Goal: Task Accomplishment & Management: Complete application form

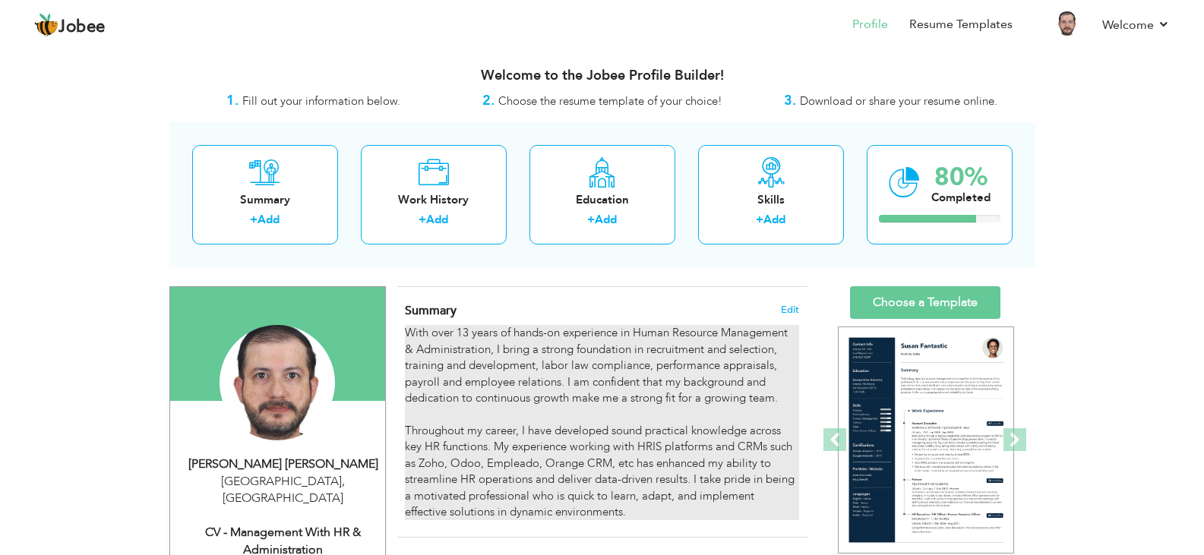
drag, startPoint x: 433, startPoint y: 346, endPoint x: 474, endPoint y: 415, distance: 79.7
click at [474, 415] on div "With over 13 years of hands-on experience in Human Resource Management & Admini…" at bounding box center [601, 422] width 393 height 195
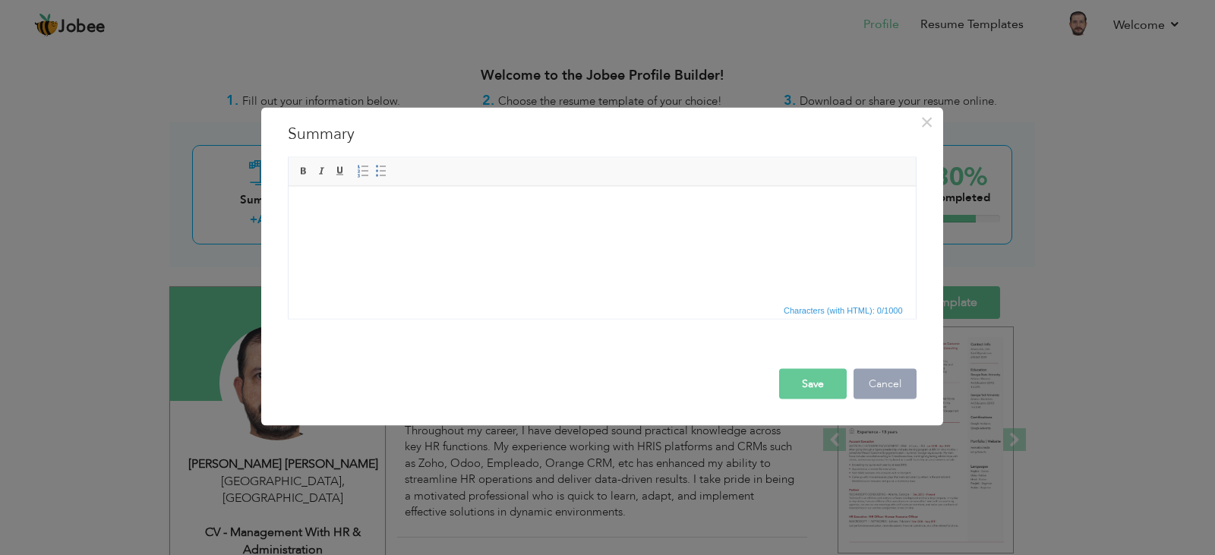
click at [877, 387] on button "Cancel" at bounding box center [885, 383] width 63 height 30
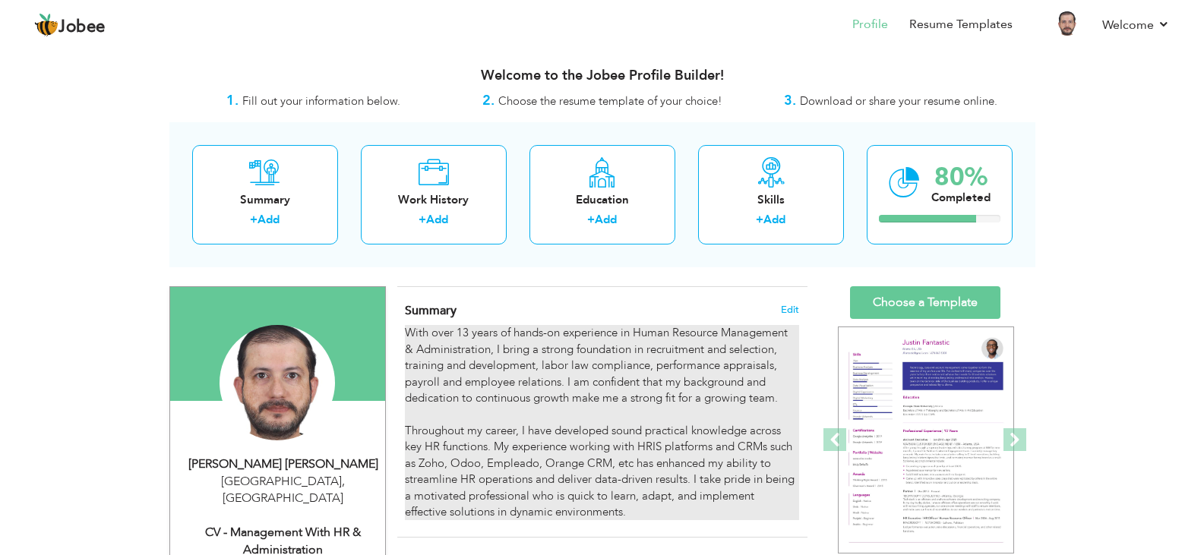
drag, startPoint x: 443, startPoint y: 349, endPoint x: 712, endPoint y: 418, distance: 278.4
click at [712, 418] on div "With over 13 years of hands-on experience in Human Resource Management & Admini…" at bounding box center [601, 422] width 393 height 195
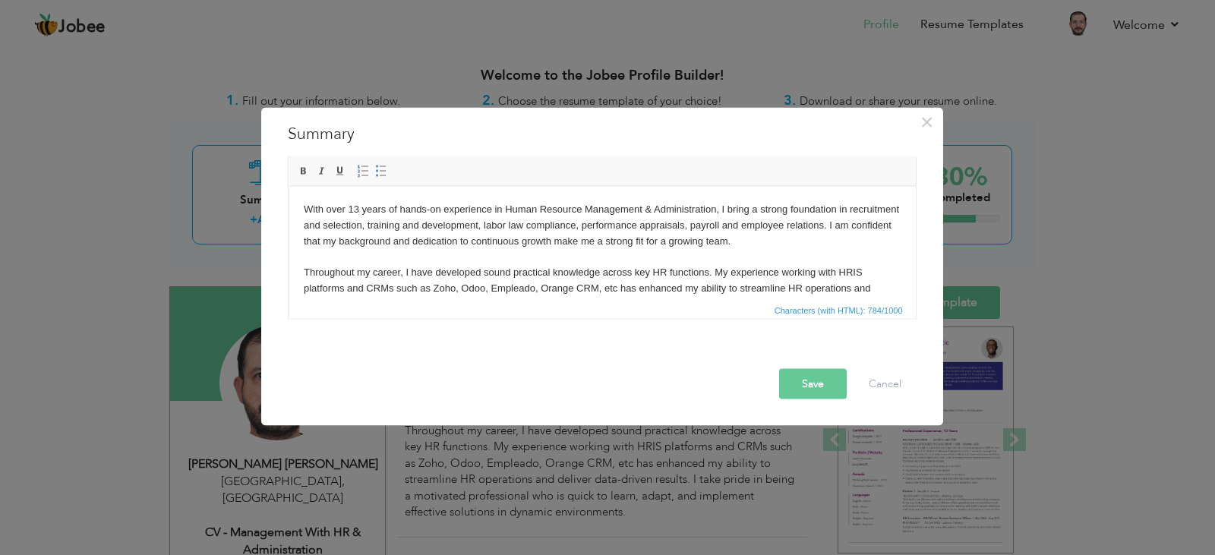
click at [519, 250] on body "With over 13 years of hands-on experience in Human Resource Management & Admini…" at bounding box center [601, 264] width 597 height 126
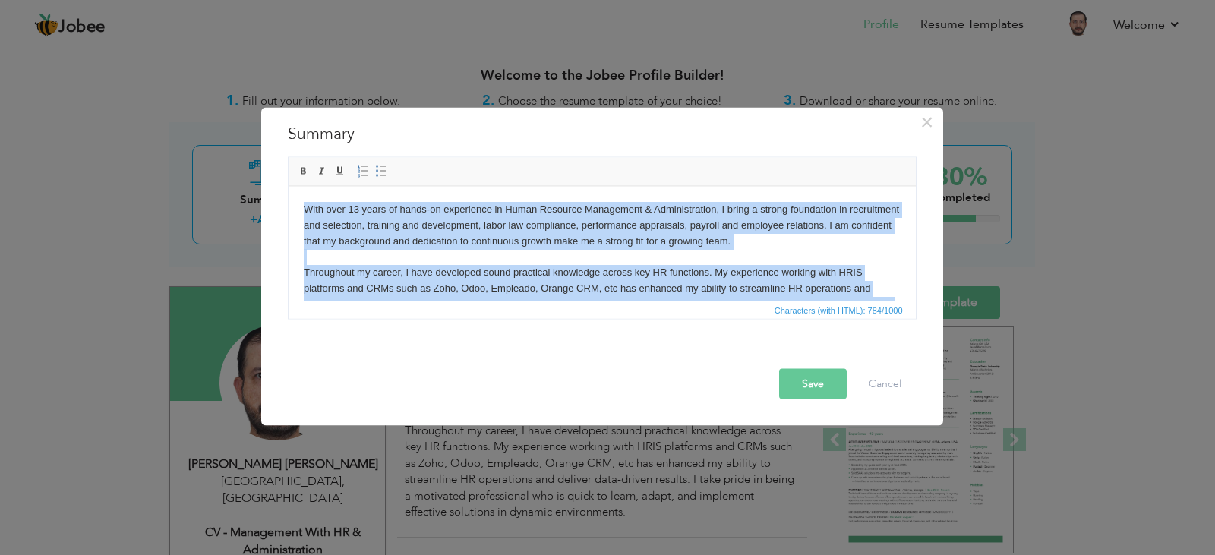
copy body "With over 13 years of hands-on experience in Human Resource Management & Admini…"
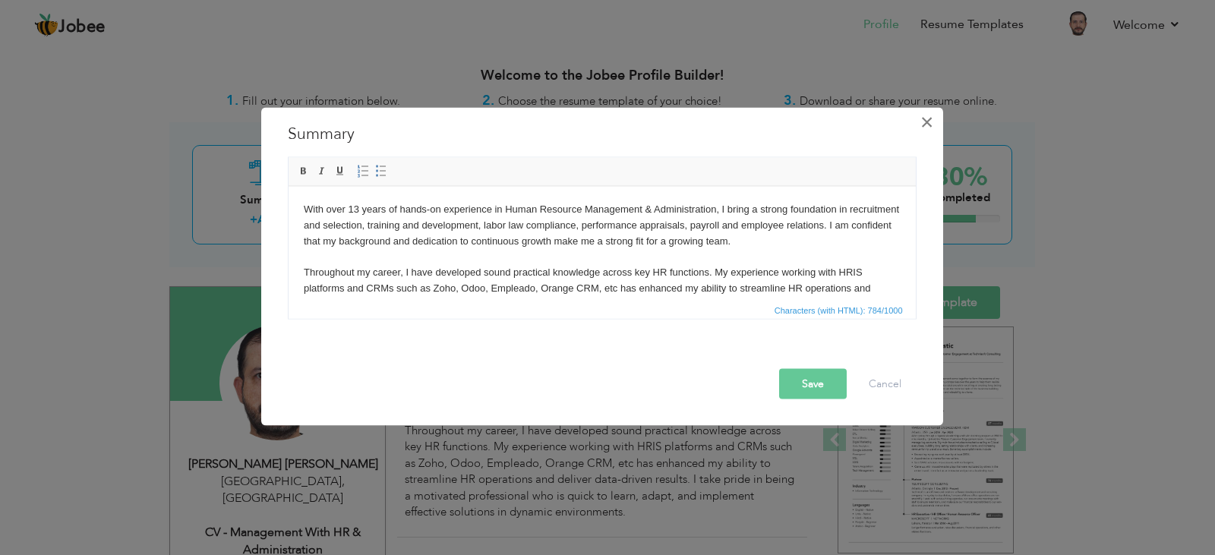
click at [927, 124] on span "×" at bounding box center [927, 121] width 13 height 27
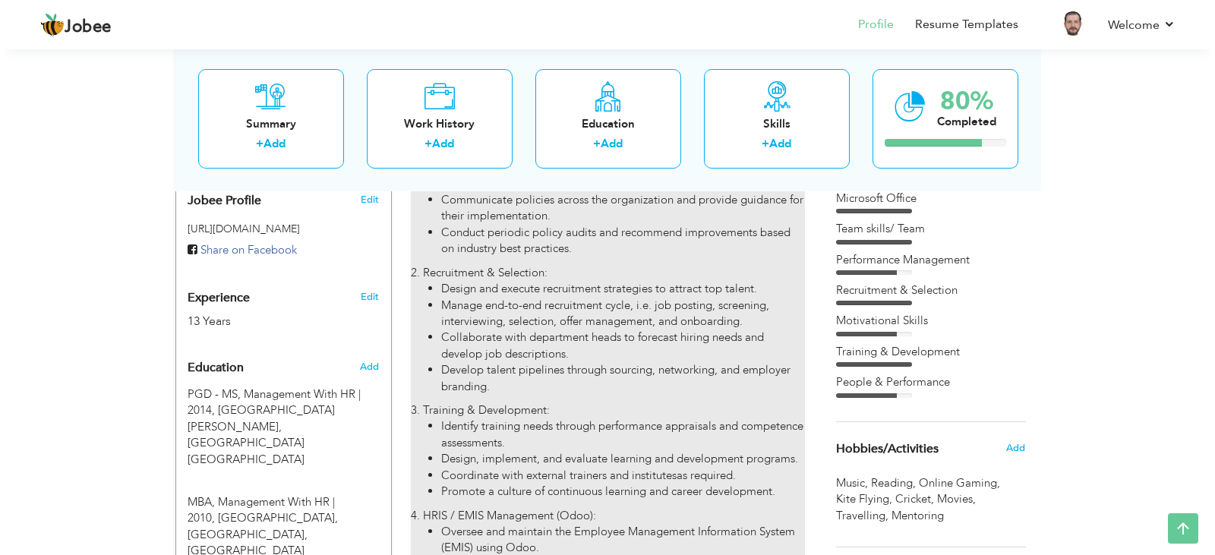
scroll to position [380, 0]
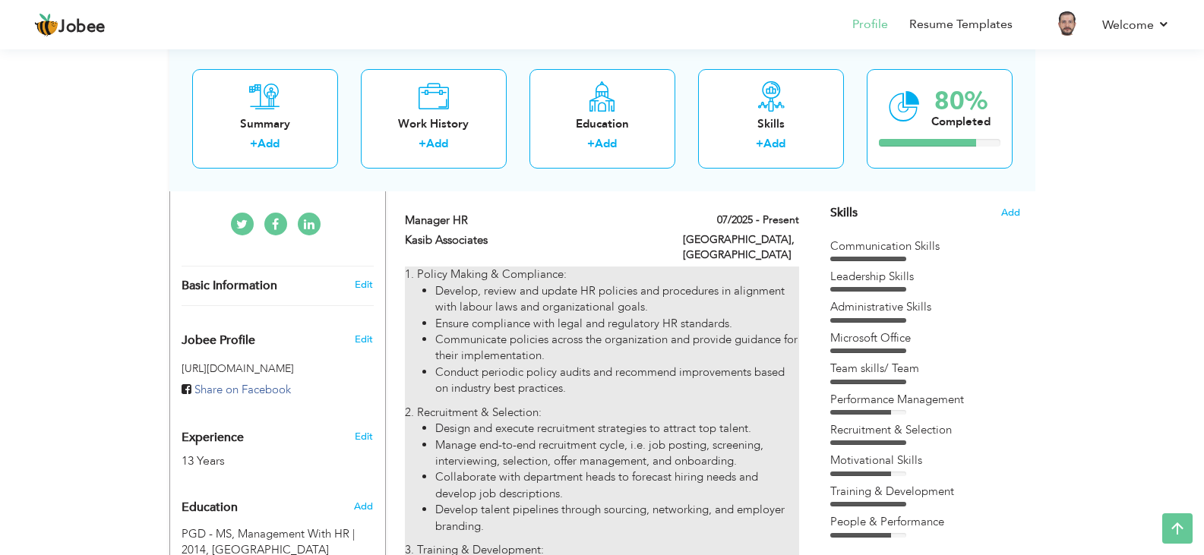
click at [513, 365] on li "Conduct periodic policy audits and recommend improvements based on industry bes…" at bounding box center [616, 381] width 363 height 33
type input "Manager HR"
type input "Kasib Associates"
type input "07/2025"
type input "[GEOGRAPHIC_DATA]"
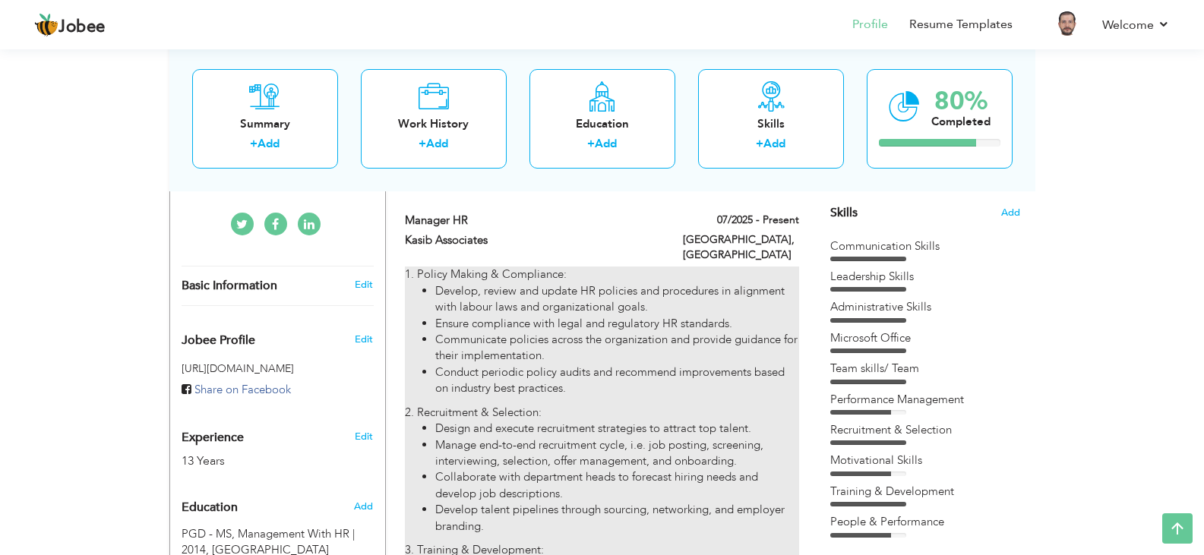
type input "[GEOGRAPHIC_DATA]"
checkbox input "true"
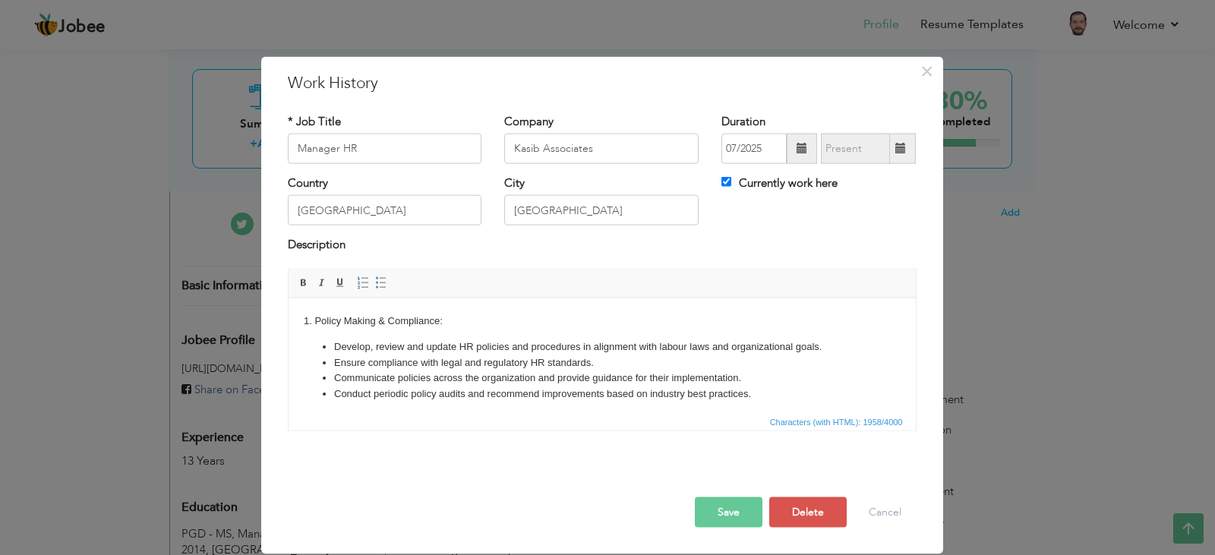
click at [401, 356] on li "Ensure compliance with legal and regulatory HR standards." at bounding box center [601, 363] width 536 height 16
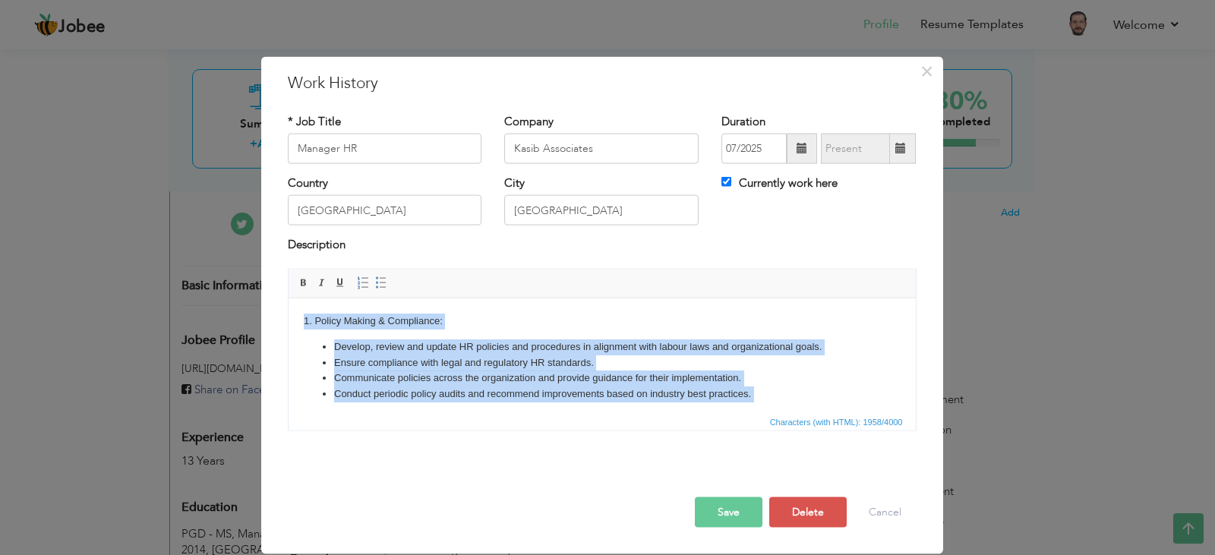
copy body "1. Policy Making & Compliance: Develop, review and update HR policies and proce…"
